Goal: Browse casually: Explore the website without a specific task or goal

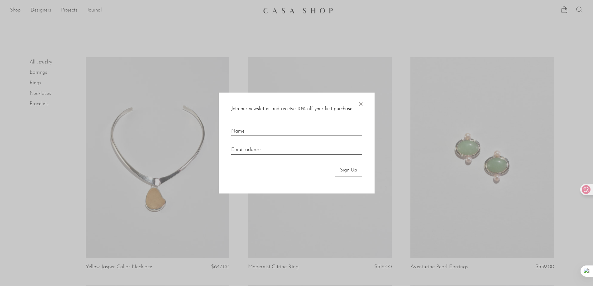
click at [355, 102] on div "Join our newsletter and receive 10% off your first purchase. × Sign Up" at bounding box center [297, 143] width 156 height 101
click at [362, 103] on span "×" at bounding box center [361, 103] width 6 height 20
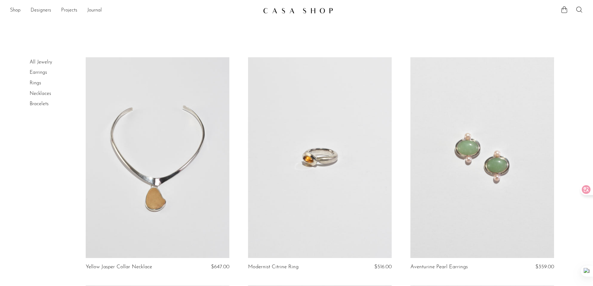
click at [41, 61] on link "All Jewelry" at bounding box center [41, 62] width 22 height 5
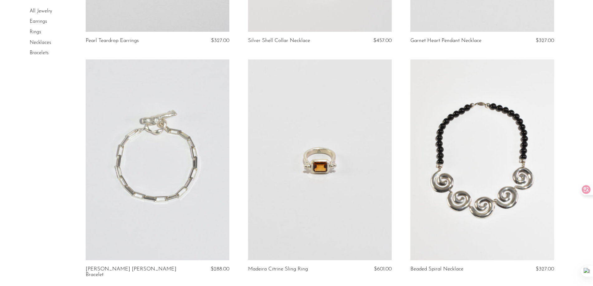
scroll to position [2666, 0]
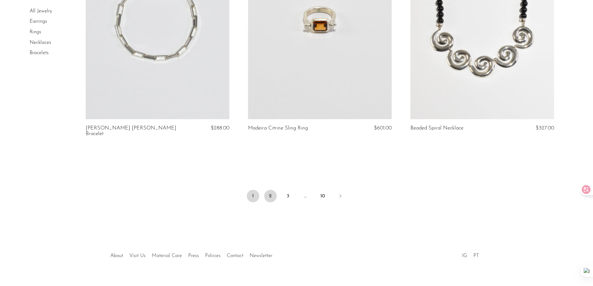
click at [269, 190] on link "2" at bounding box center [270, 196] width 12 height 12
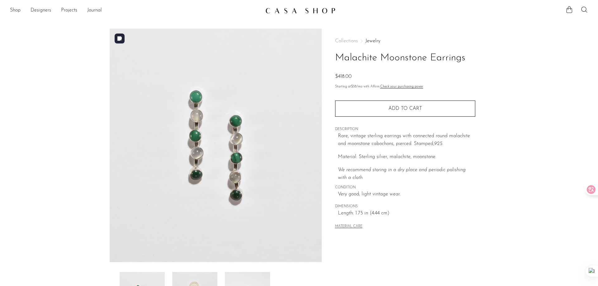
scroll to position [94, 0]
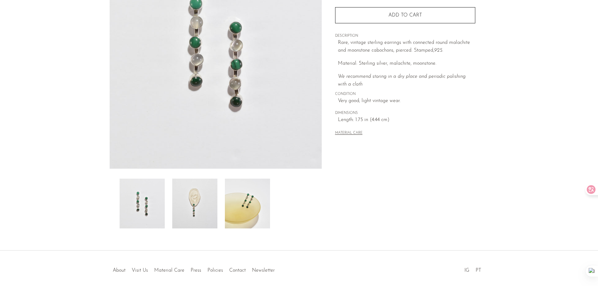
click at [198, 206] on img at bounding box center [194, 204] width 45 height 50
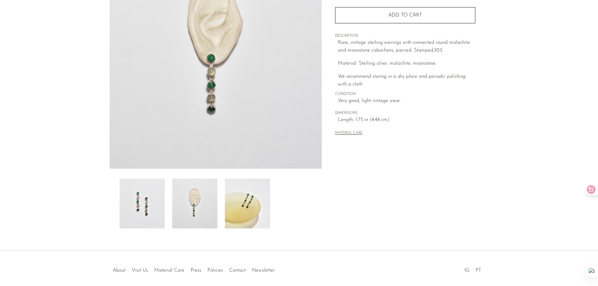
click at [241, 211] on img at bounding box center [247, 204] width 45 height 50
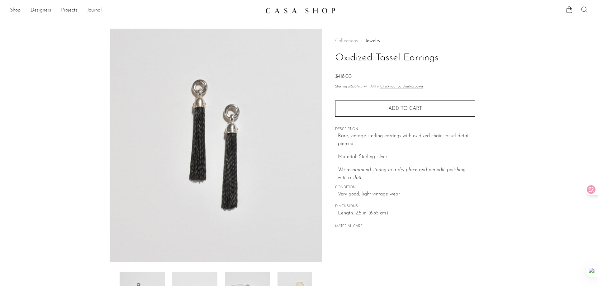
scroll to position [94, 0]
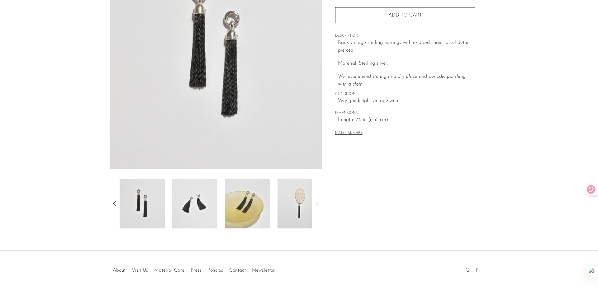
click at [151, 211] on img at bounding box center [142, 204] width 45 height 50
click at [144, 210] on img at bounding box center [142, 204] width 45 height 50
click at [317, 206] on icon at bounding box center [316, 203] width 7 height 7
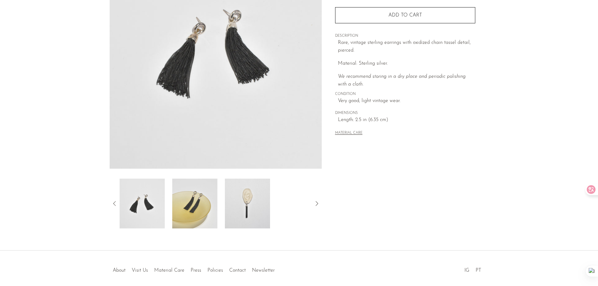
click at [253, 211] on img at bounding box center [247, 204] width 45 height 50
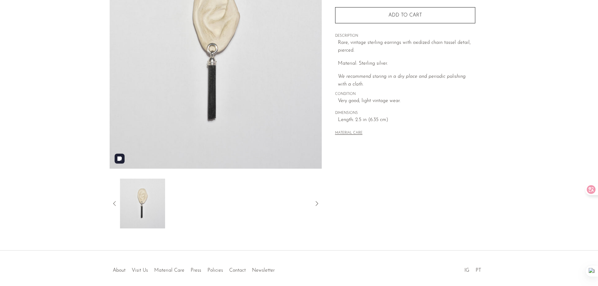
scroll to position [0, 0]
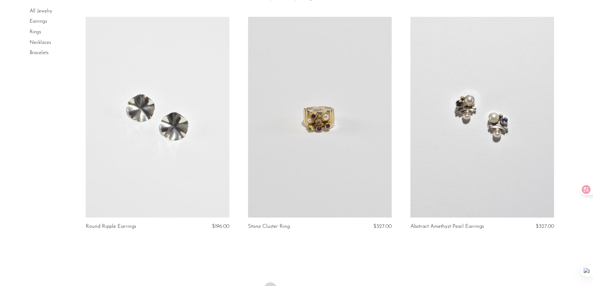
scroll to position [2660, 0]
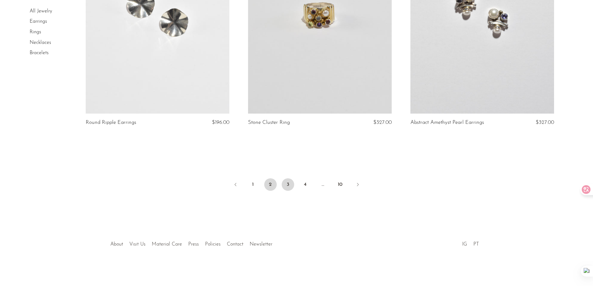
click at [288, 186] on link "3" at bounding box center [288, 185] width 12 height 12
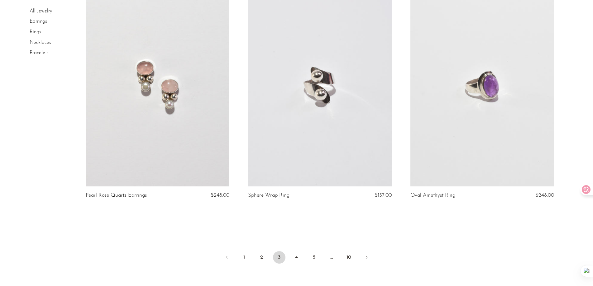
scroll to position [2660, 0]
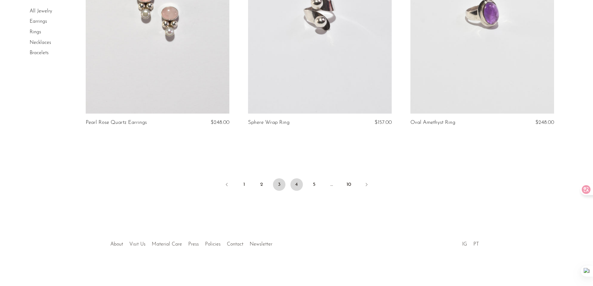
click at [297, 186] on link "4" at bounding box center [296, 185] width 12 height 12
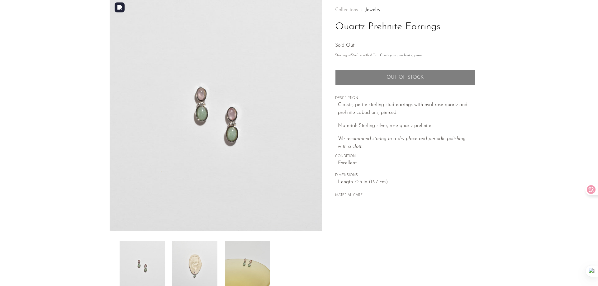
scroll to position [62, 0]
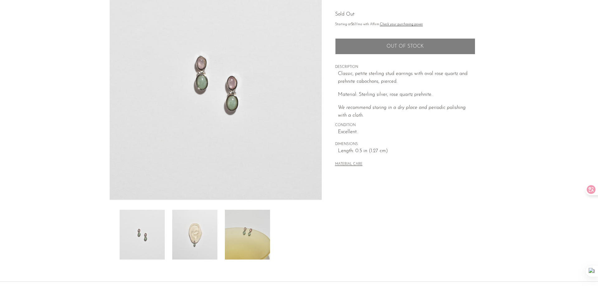
click at [241, 242] on img at bounding box center [247, 235] width 45 height 50
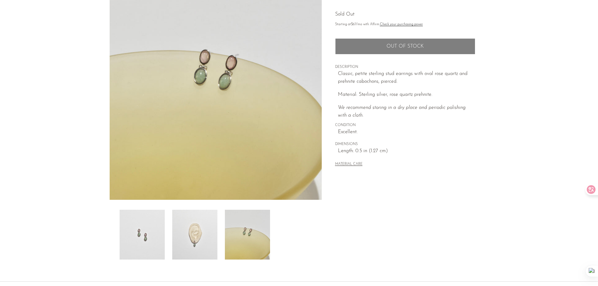
click at [201, 238] on img at bounding box center [194, 235] width 45 height 50
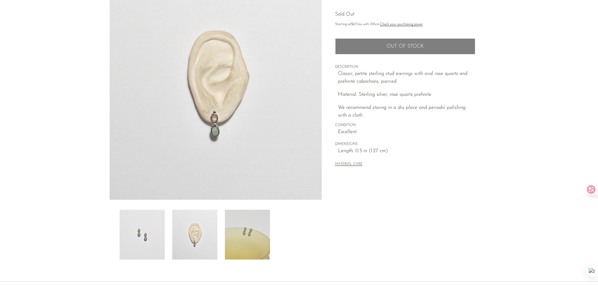
click at [159, 244] on img at bounding box center [142, 235] width 45 height 50
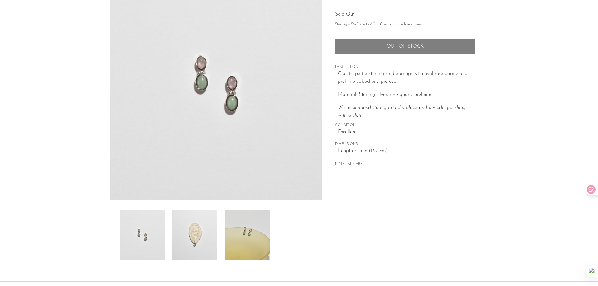
click at [203, 242] on img at bounding box center [194, 235] width 45 height 50
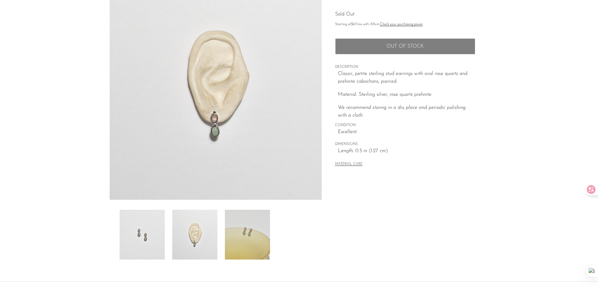
click at [252, 237] on img at bounding box center [247, 235] width 45 height 50
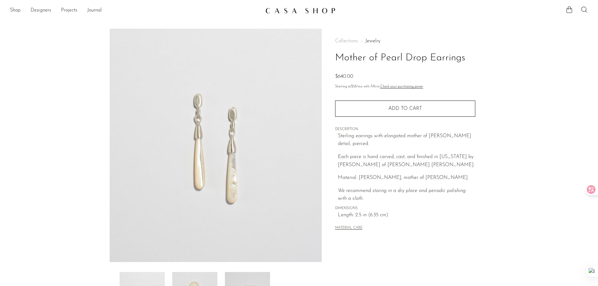
scroll to position [94, 0]
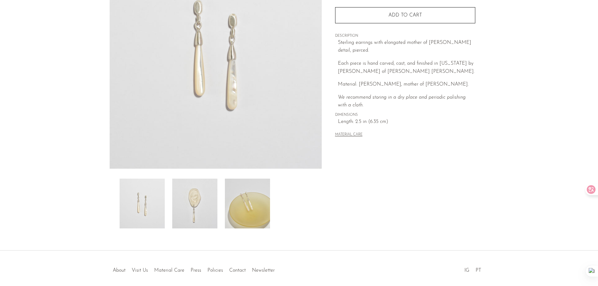
click at [236, 208] on img at bounding box center [247, 204] width 45 height 50
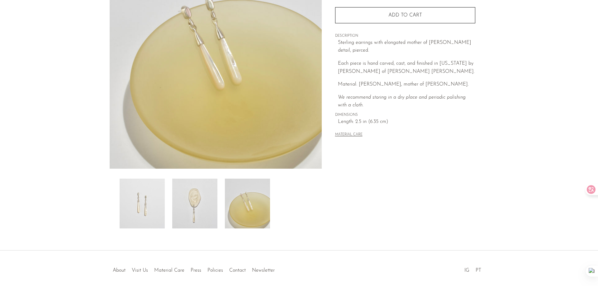
click at [203, 209] on img at bounding box center [194, 204] width 45 height 50
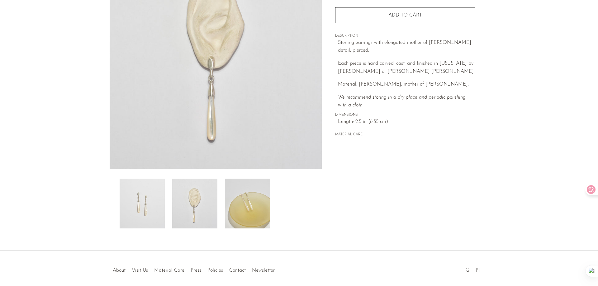
click at [157, 215] on img at bounding box center [142, 204] width 45 height 50
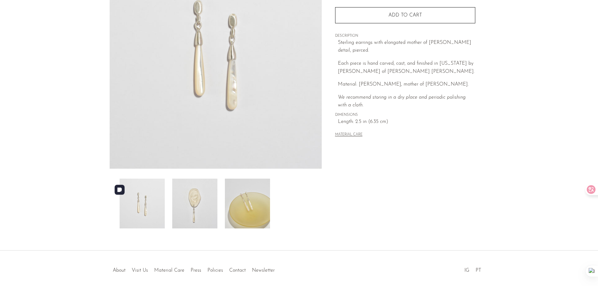
scroll to position [62, 0]
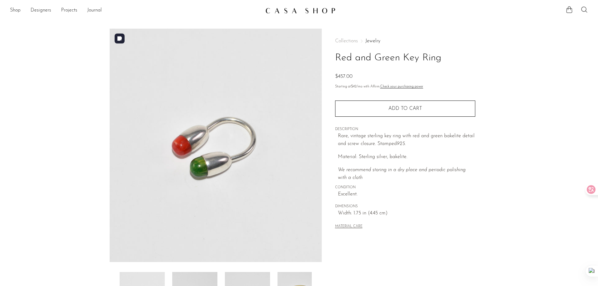
scroll to position [94, 0]
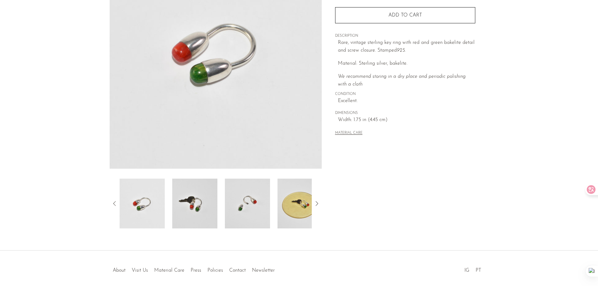
click at [200, 212] on img at bounding box center [194, 204] width 45 height 50
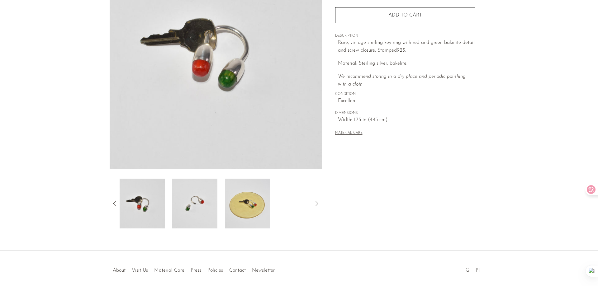
click at [199, 213] on img at bounding box center [194, 204] width 45 height 50
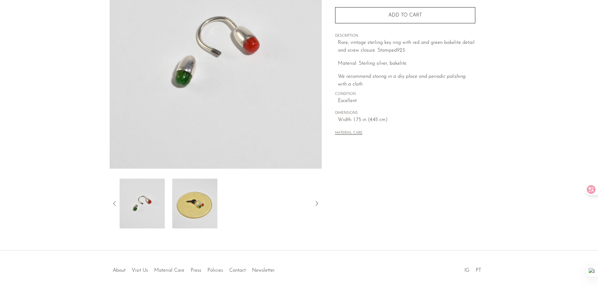
click at [207, 208] on img at bounding box center [194, 204] width 45 height 50
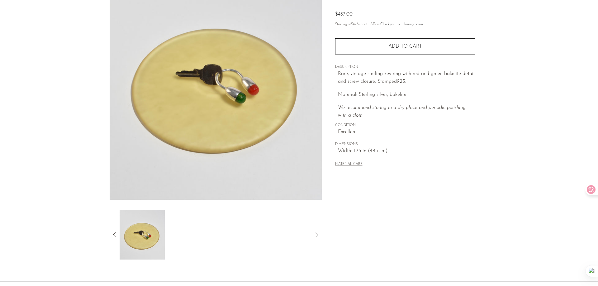
scroll to position [31, 0]
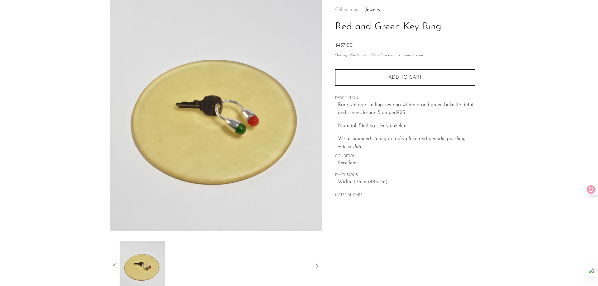
click at [114, 264] on icon at bounding box center [114, 265] width 7 height 7
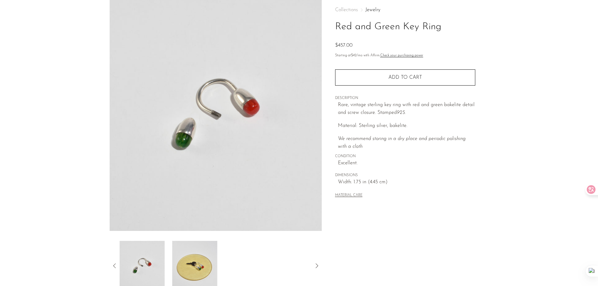
click at [149, 264] on img at bounding box center [142, 266] width 45 height 50
click at [204, 267] on img at bounding box center [194, 266] width 45 height 50
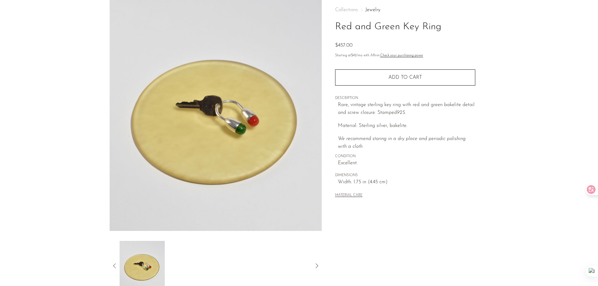
scroll to position [0, 0]
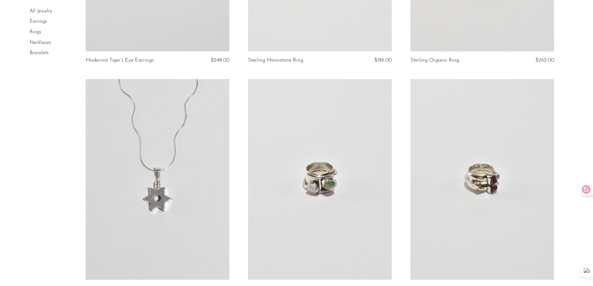
scroll to position [2660, 0]
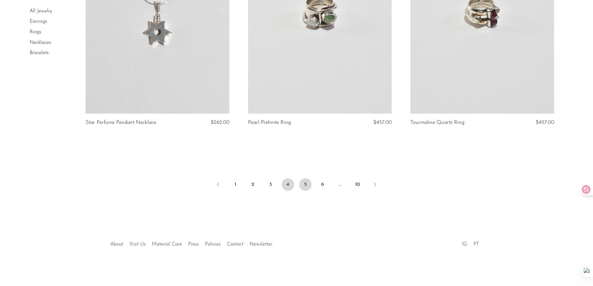
click at [307, 186] on link "5" at bounding box center [305, 185] width 12 height 12
